Goal: Transaction & Acquisition: Purchase product/service

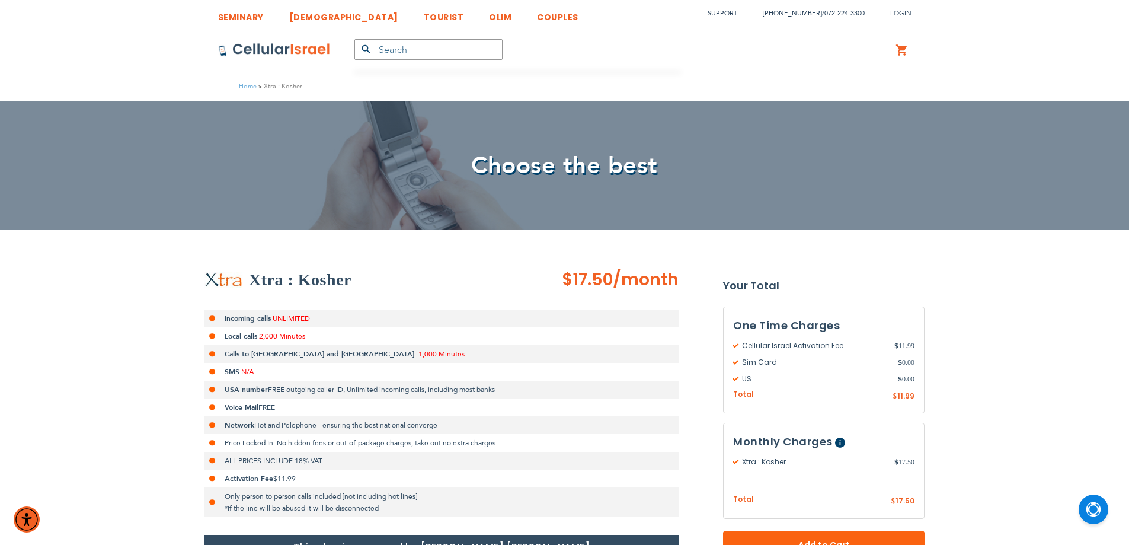
click at [268, 273] on h2 "Xtra : Kosher" at bounding box center [300, 280] width 103 height 24
drag, startPoint x: 187, startPoint y: 269, endPoint x: 314, endPoint y: 286, distance: 128.1
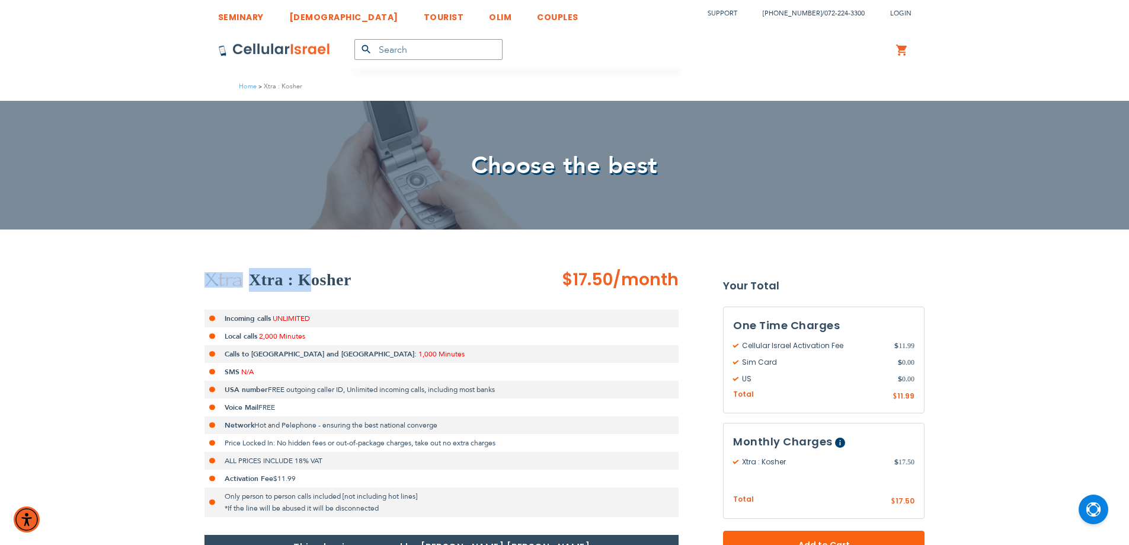
click at [305, 279] on h2 "Xtra : Kosher" at bounding box center [300, 280] width 103 height 24
drag, startPoint x: 305, startPoint y: 279, endPoint x: 115, endPoint y: 274, distance: 189.7
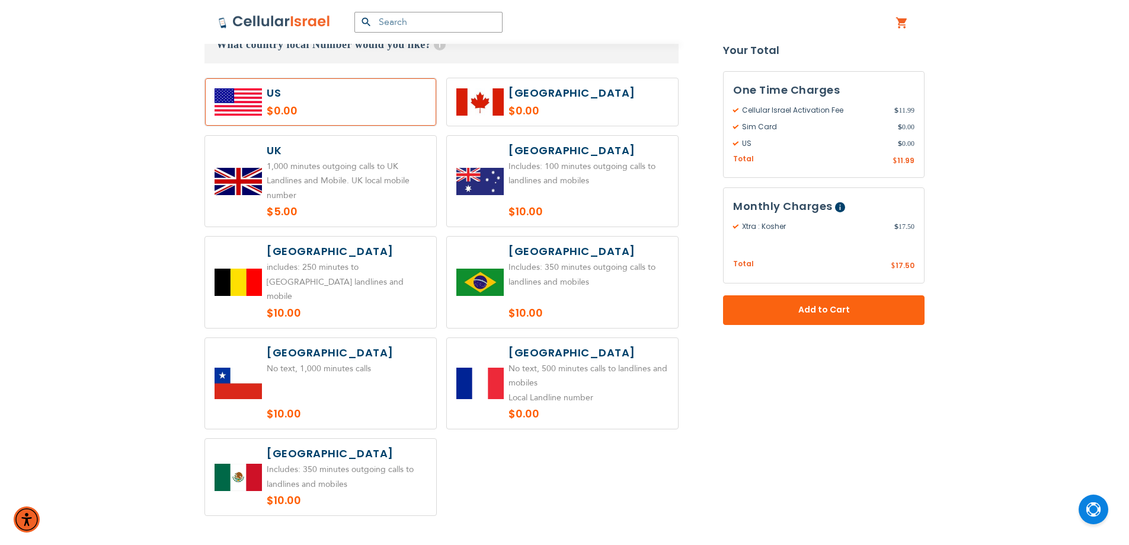
scroll to position [889, 0]
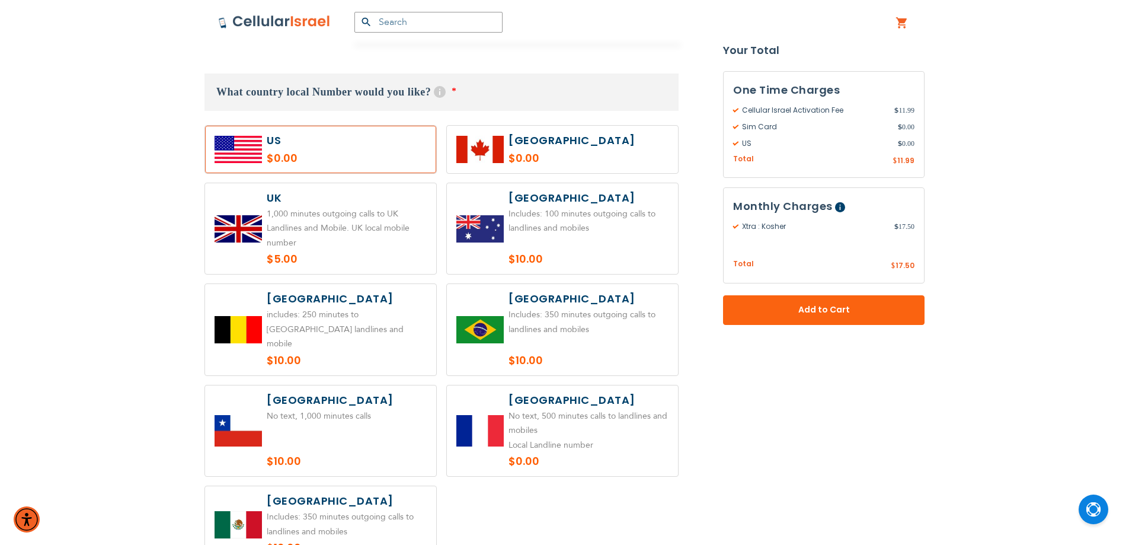
click at [351, 252] on label at bounding box center [320, 228] width 231 height 91
radio input "true"
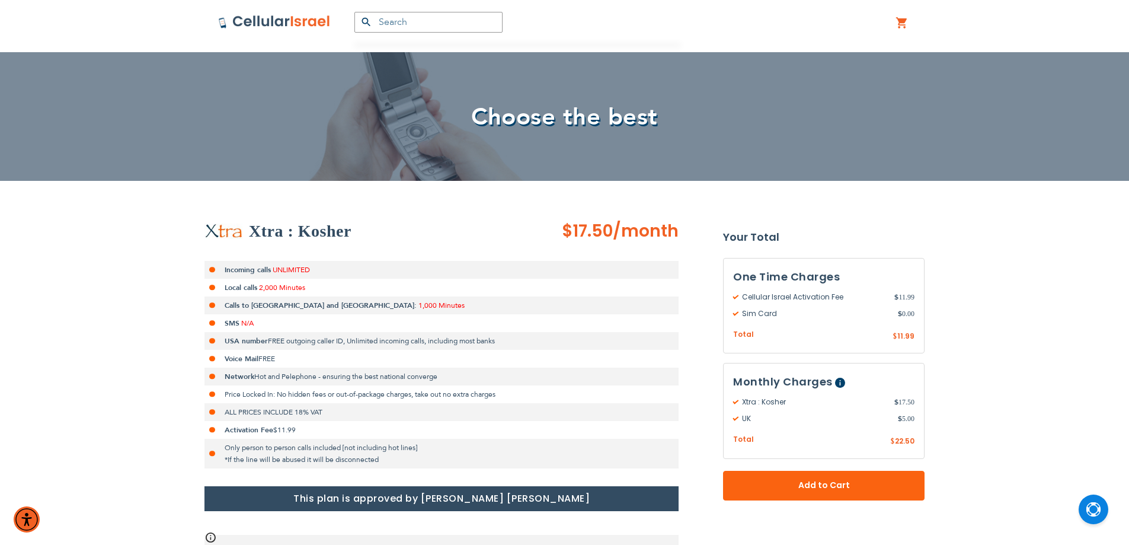
scroll to position [0, 0]
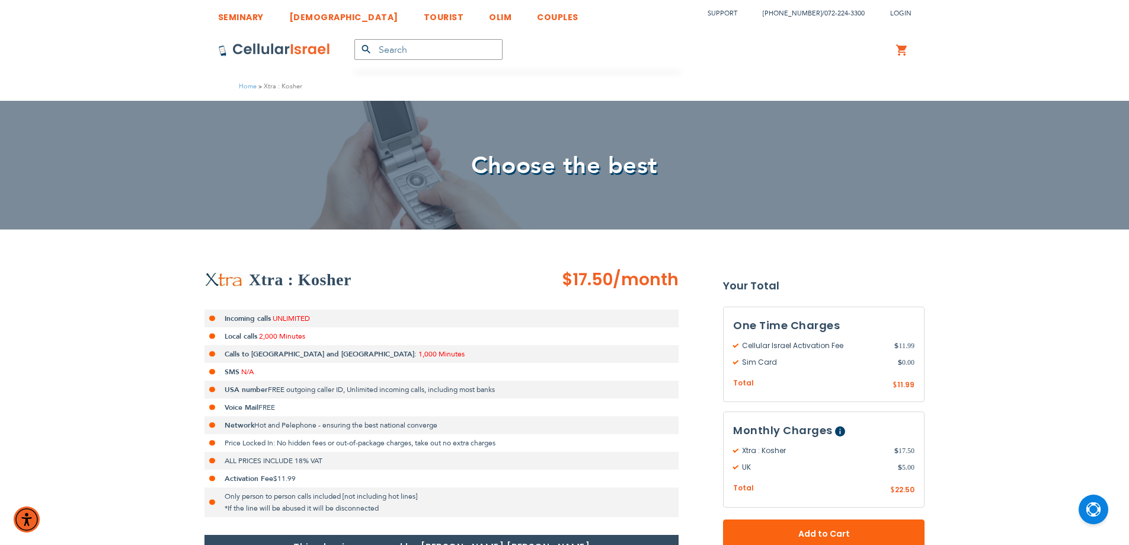
click at [279, 353] on strong "Calls to [GEOGRAPHIC_DATA] and [GEOGRAPHIC_DATA]:" at bounding box center [321, 353] width 192 height 9
drag, startPoint x: 279, startPoint y: 353, endPoint x: 271, endPoint y: 340, distance: 14.3
click at [279, 352] on strong "Calls to [GEOGRAPHIC_DATA] and [GEOGRAPHIC_DATA]:" at bounding box center [321, 353] width 192 height 9
click at [241, 317] on strong "Incoming calls" at bounding box center [248, 318] width 46 height 9
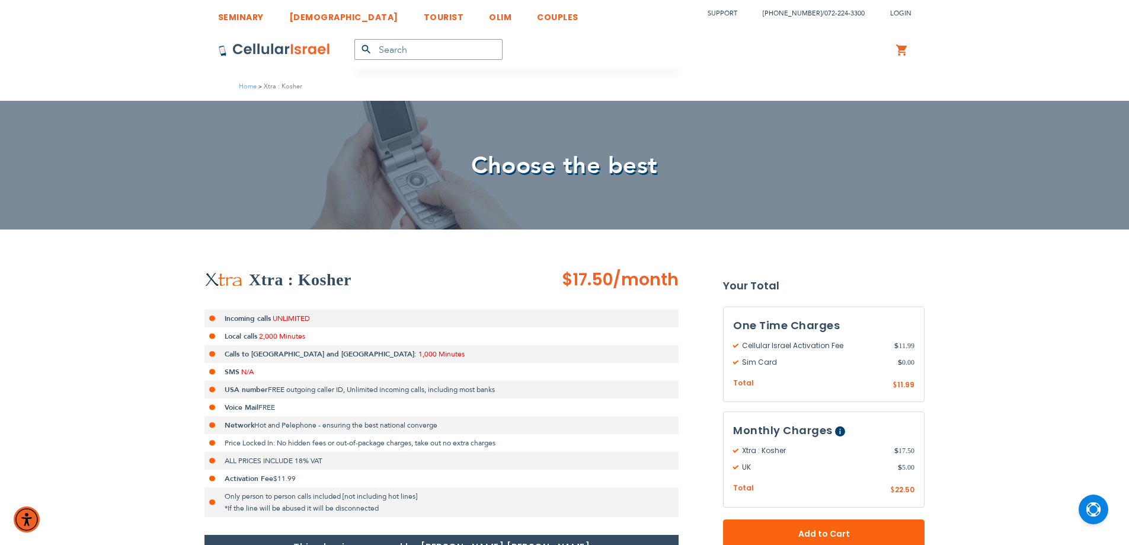
click at [241, 317] on strong "Incoming calls" at bounding box center [248, 318] width 46 height 9
drag, startPoint x: 241, startPoint y: 317, endPoint x: 324, endPoint y: 355, distance: 91.8
click at [324, 355] on ul "Incoming calls UNLIMITED Local calls 2,000 Minutes Calls to [GEOGRAPHIC_DATA] a…" at bounding box center [442, 412] width 474 height 207
click at [419, 355] on span "1,000 Minutes" at bounding box center [442, 353] width 46 height 9
click at [486, 171] on span "Choose the best" at bounding box center [564, 165] width 187 height 33
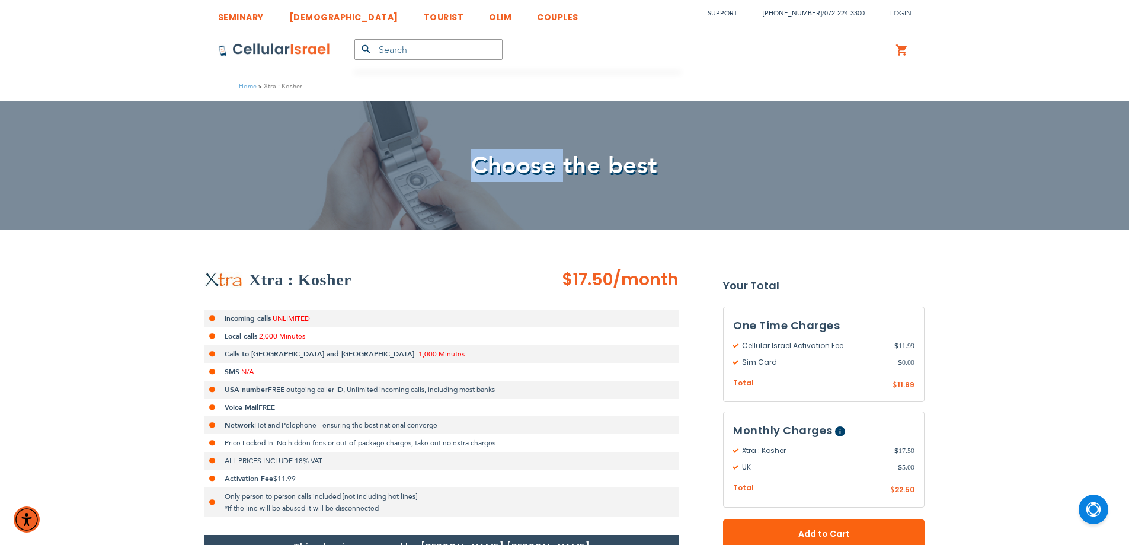
click at [486, 171] on span "Choose the best" at bounding box center [564, 165] width 187 height 33
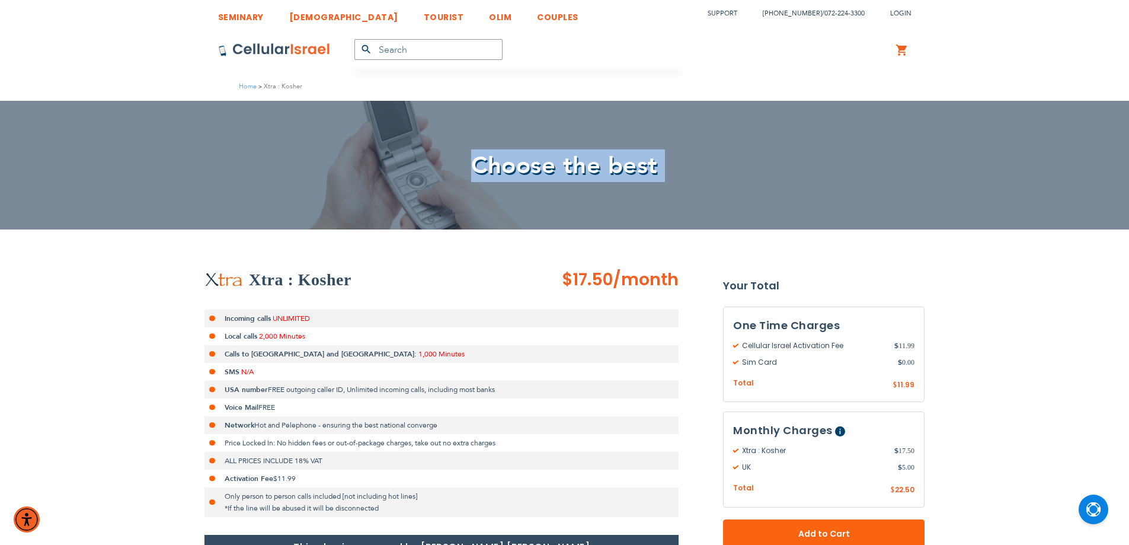
click at [488, 169] on span "Choose the best" at bounding box center [564, 165] width 187 height 33
click at [502, 167] on span "Choose the best" at bounding box center [564, 165] width 187 height 33
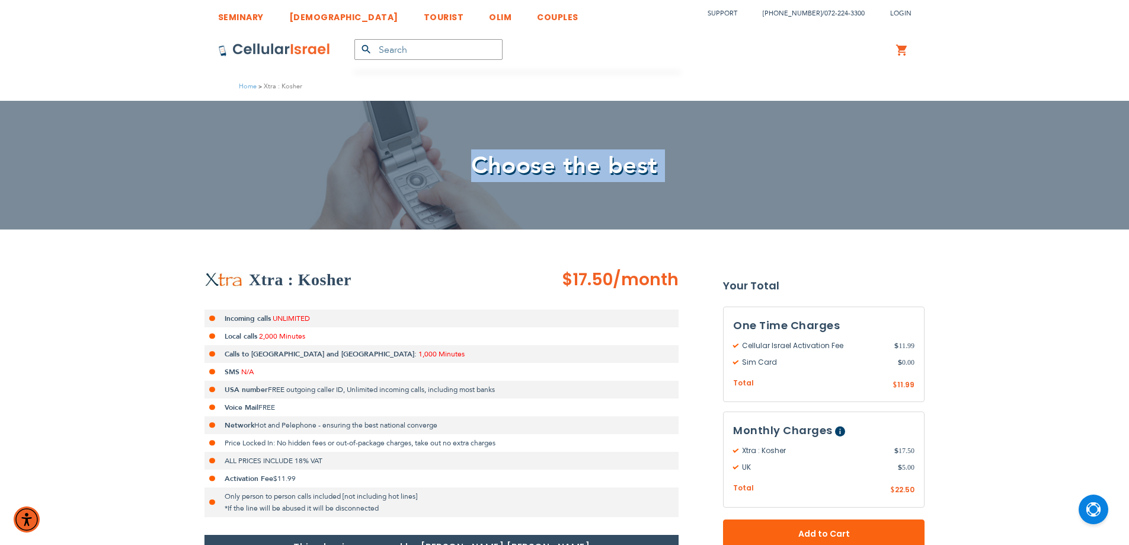
click at [502, 167] on span "Choose the best" at bounding box center [564, 165] width 187 height 33
click at [563, 168] on span "Choose the best" at bounding box center [564, 165] width 187 height 33
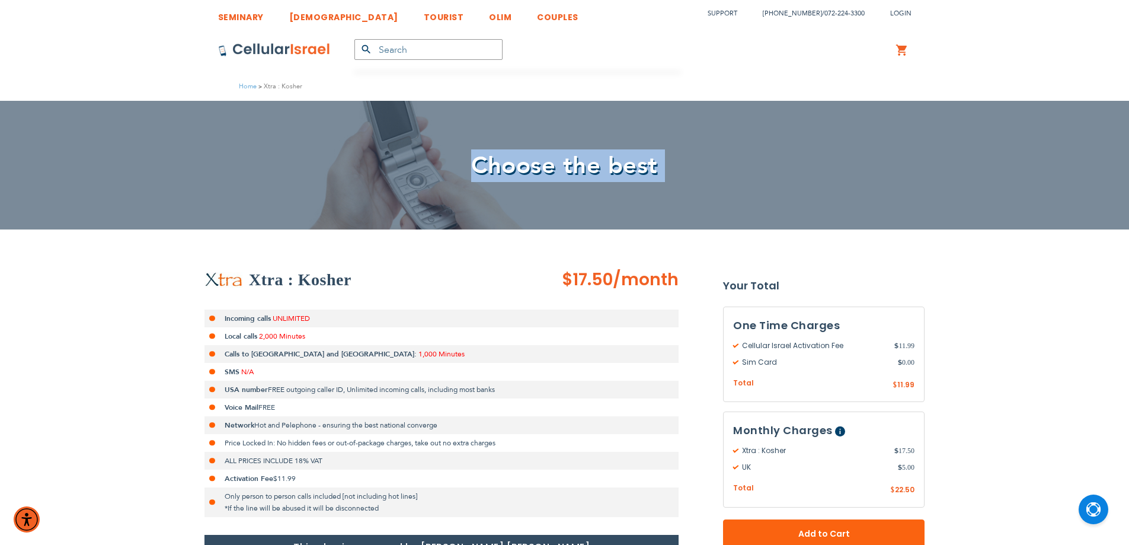
click at [563, 168] on span "Choose the best" at bounding box center [564, 165] width 187 height 33
click at [555, 173] on span "Choose the best" at bounding box center [564, 165] width 187 height 33
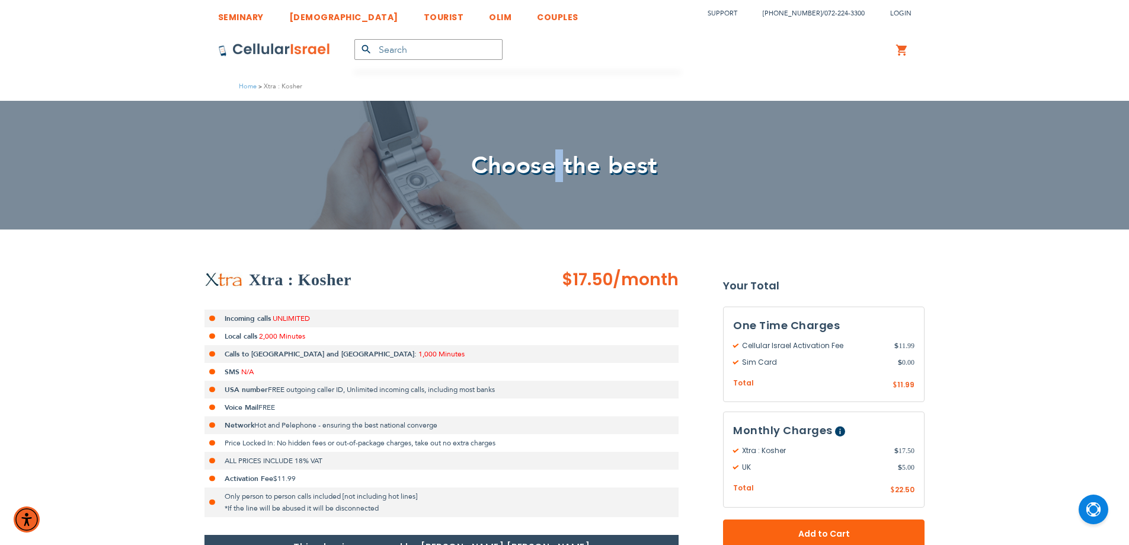
click at [555, 173] on span "Choose the best" at bounding box center [564, 165] width 187 height 33
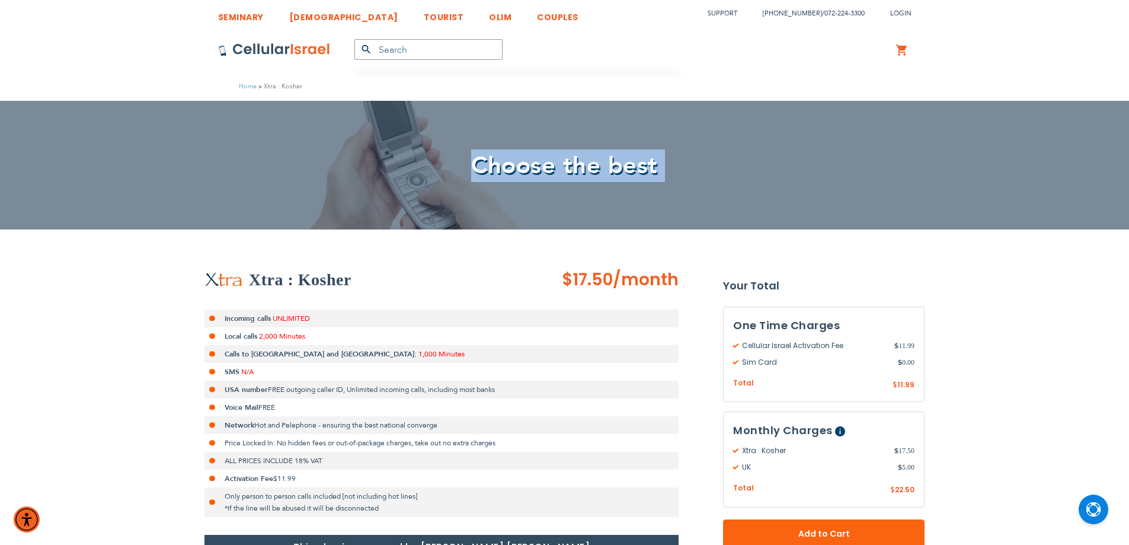
click at [555, 173] on span "Choose the best" at bounding box center [564, 165] width 187 height 33
click at [513, 175] on span "Choose the best" at bounding box center [564, 165] width 187 height 33
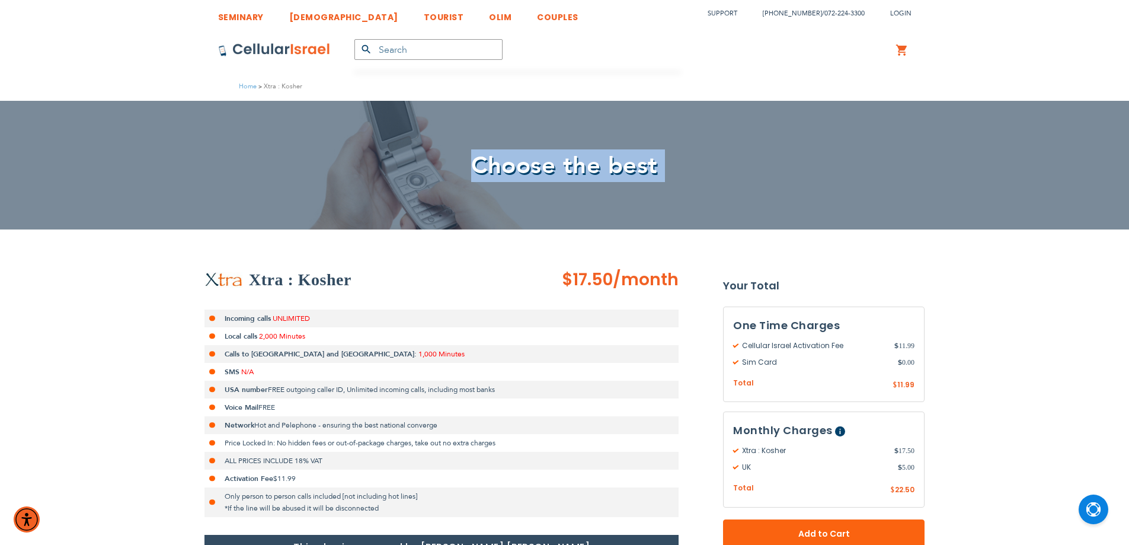
click at [513, 175] on span "Choose the best" at bounding box center [564, 165] width 187 height 33
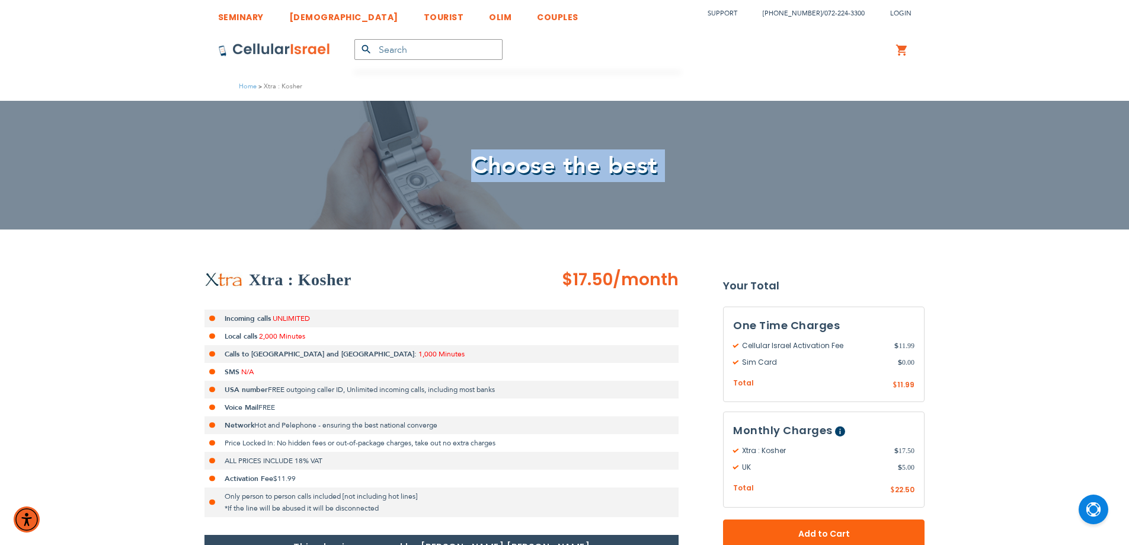
click at [513, 175] on span "Choose the best" at bounding box center [564, 165] width 187 height 33
click at [519, 175] on span "Choose the best" at bounding box center [564, 165] width 187 height 33
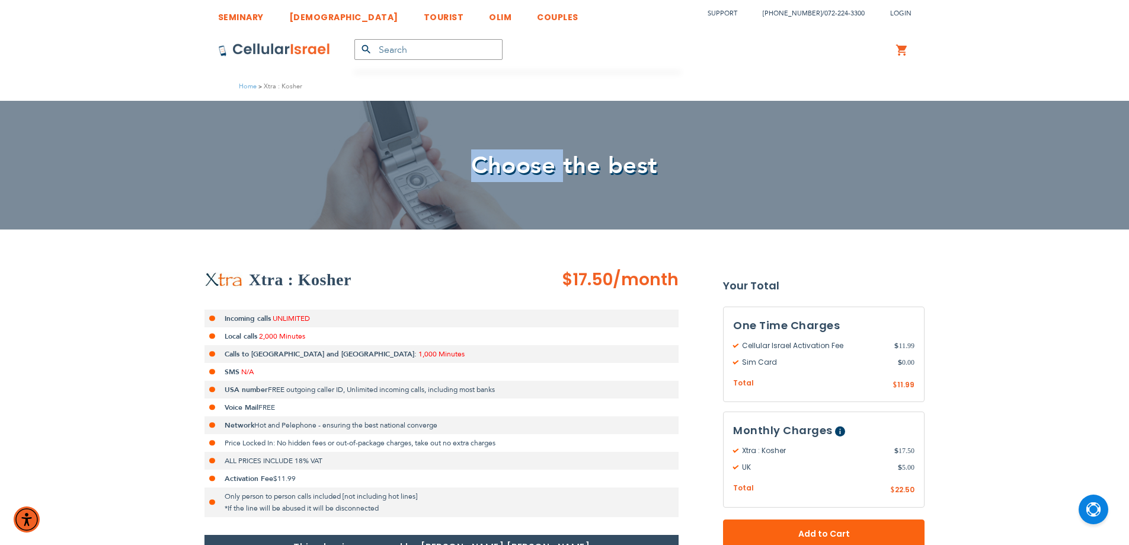
click at [519, 175] on span "Choose the best" at bounding box center [564, 165] width 187 height 33
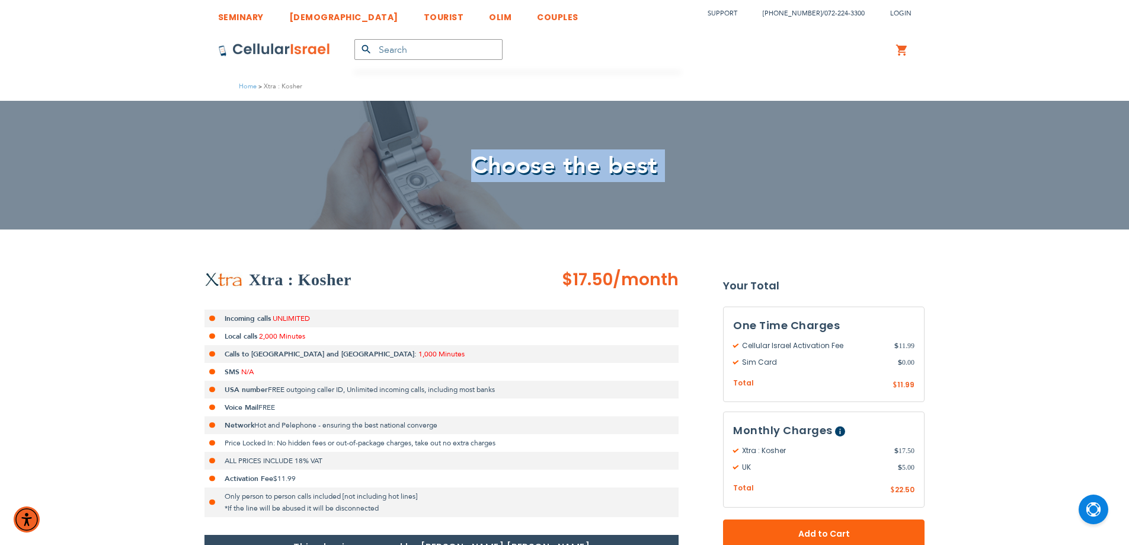
click at [513, 180] on span "Choose the best" at bounding box center [564, 165] width 187 height 33
